Goal: Task Accomplishment & Management: Manage account settings

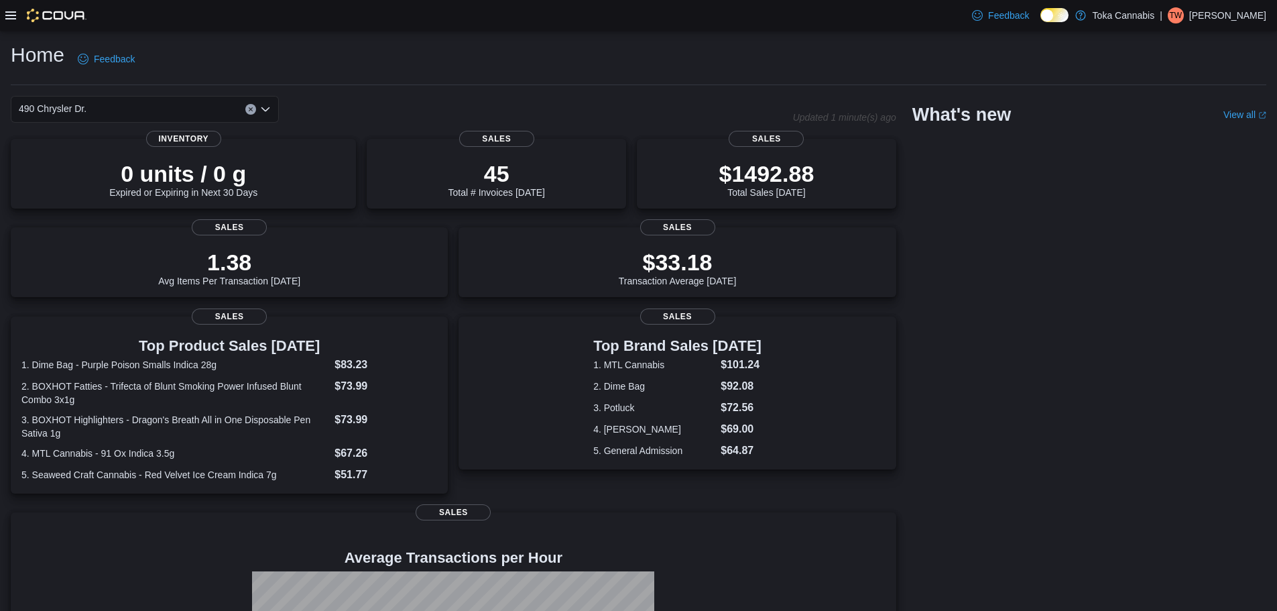
click at [15, 17] on icon at bounding box center [10, 15] width 11 height 11
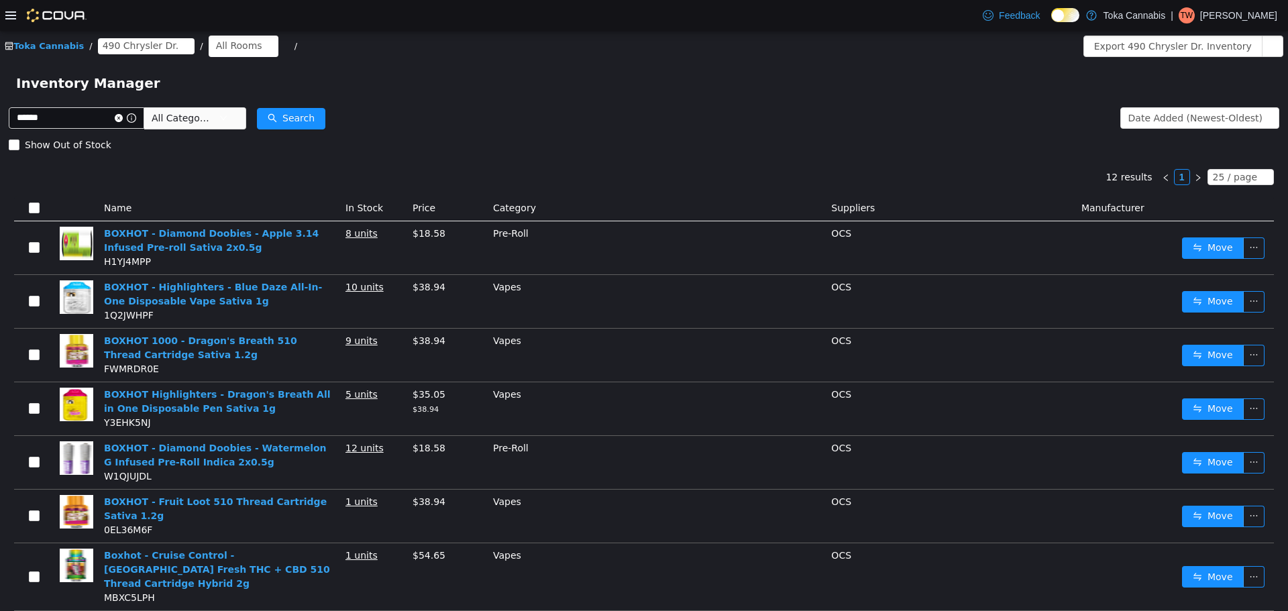
click at [15, 13] on icon at bounding box center [10, 15] width 11 height 11
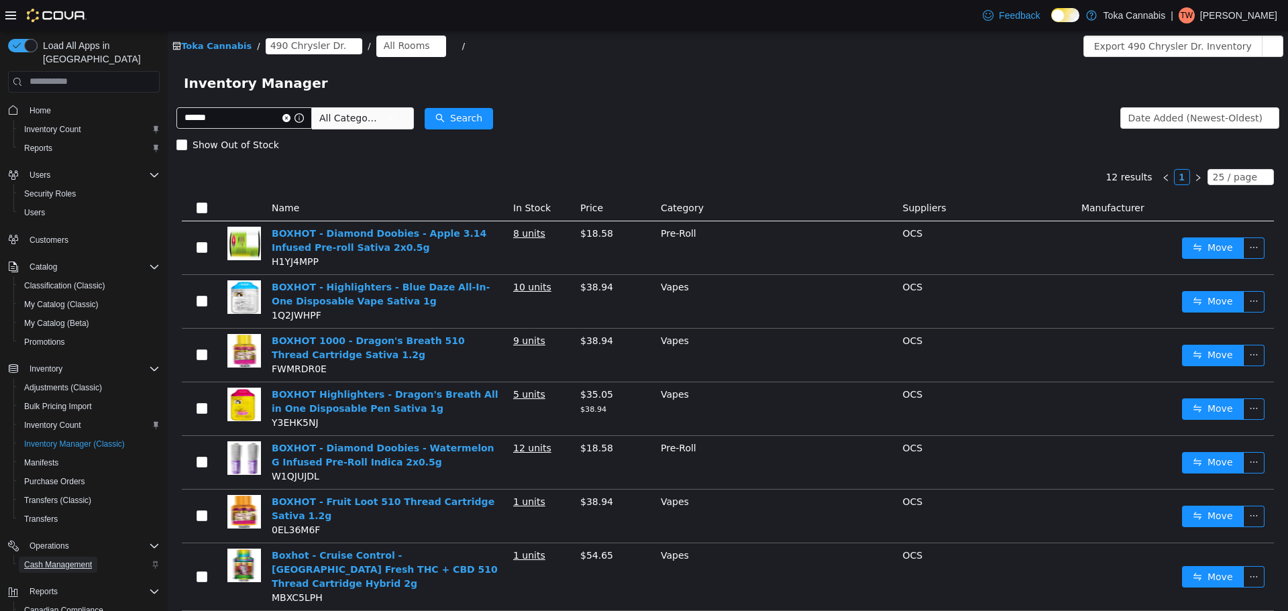
click at [72, 559] on span "Cash Management" at bounding box center [58, 564] width 68 height 11
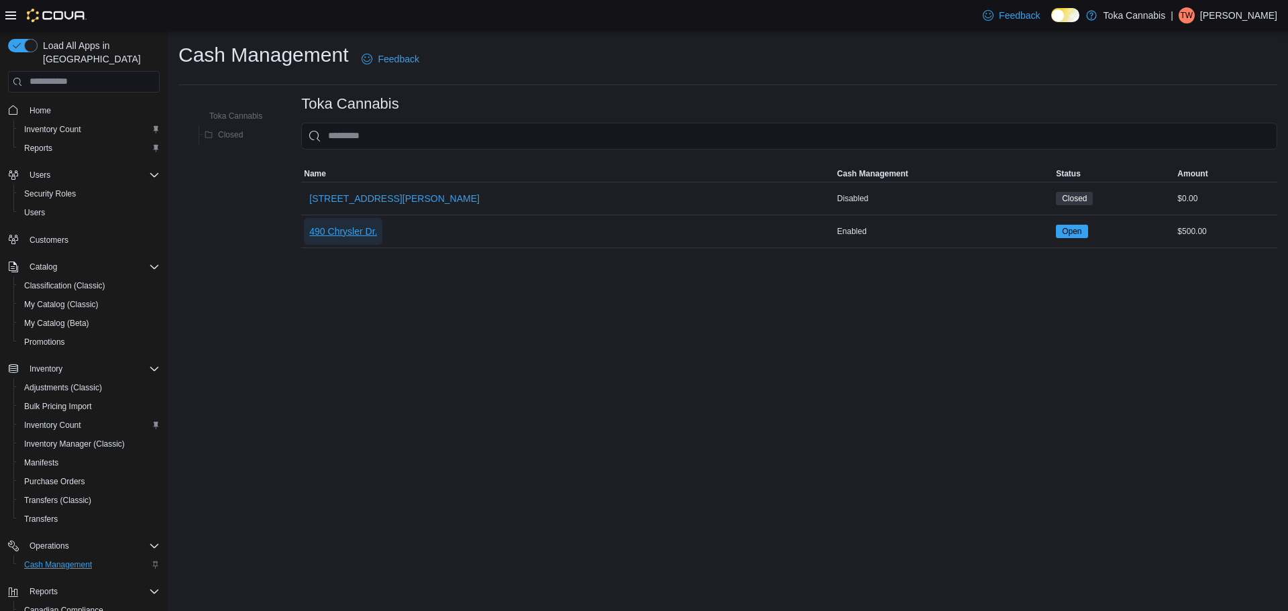
click at [358, 239] on span "490 Chrysler Dr." at bounding box center [343, 231] width 68 height 27
